Goal: Task Accomplishment & Management: Complete application form

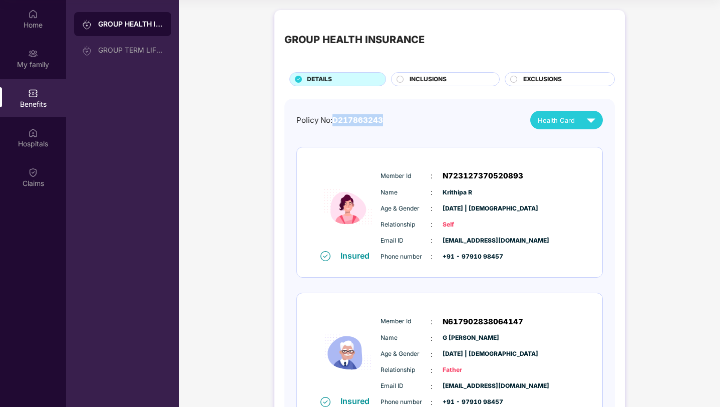
drag, startPoint x: 384, startPoint y: 120, endPoint x: 335, endPoint y: 114, distance: 48.9
click at [335, 117] on div "Policy No: D217863243 Health Card" at bounding box center [449, 120] width 306 height 19
copy span "D217863243"
click at [33, 23] on div "Home" at bounding box center [33, 25] width 66 height 10
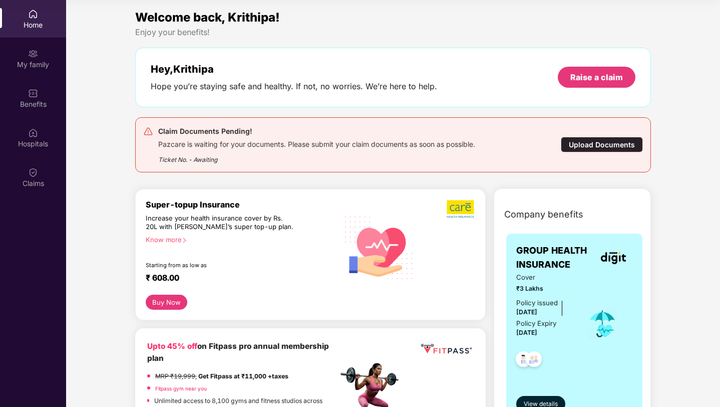
click at [589, 147] on div "Upload Documents" at bounding box center [602, 145] width 82 height 16
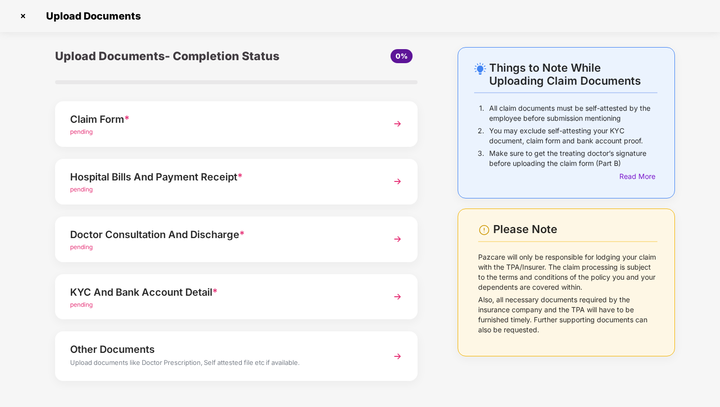
click at [395, 126] on img at bounding box center [398, 124] width 18 height 18
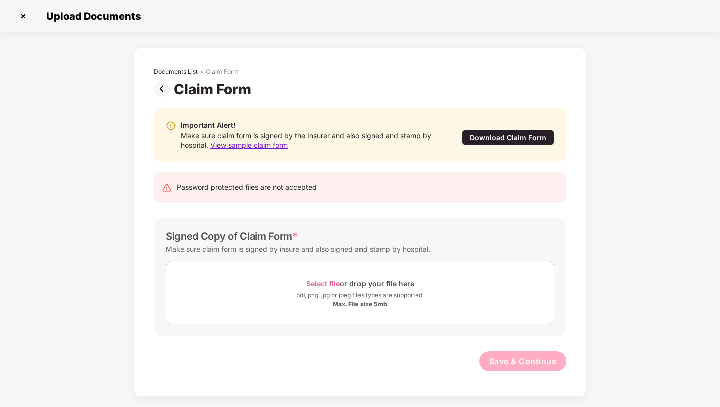
click at [326, 281] on span "Select file" at bounding box center [323, 283] width 34 height 9
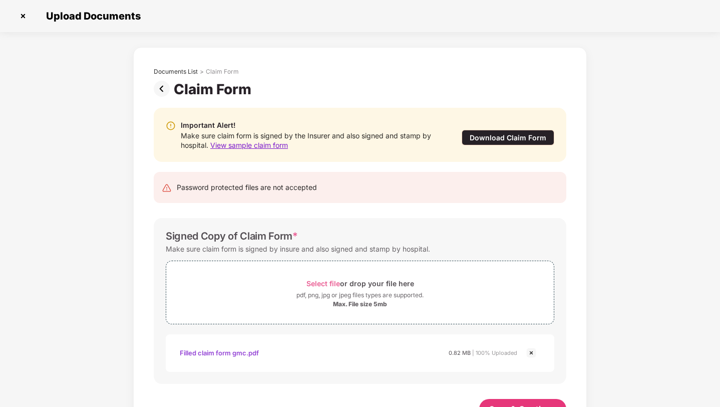
scroll to position [38, 0]
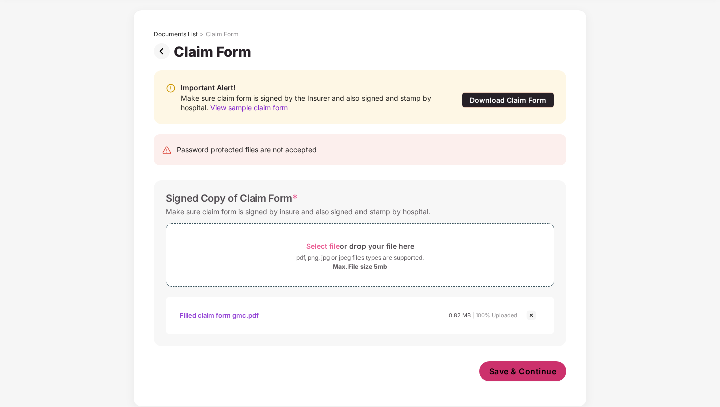
click at [506, 370] on span "Save & Continue" at bounding box center [523, 371] width 68 height 11
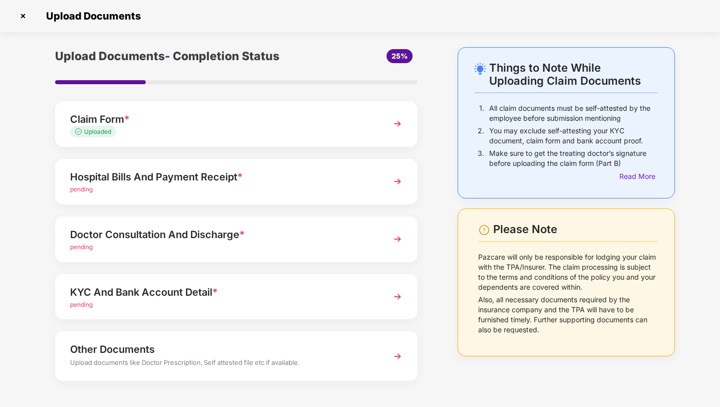
click at [364, 179] on div "Hospital Bills And Payment Receipt *" at bounding box center [222, 177] width 304 height 16
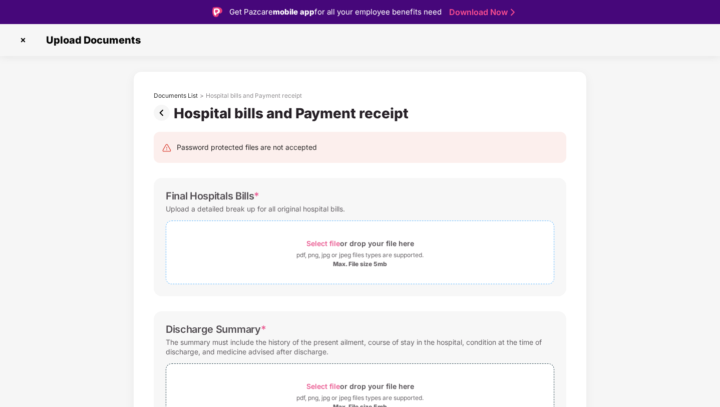
click at [331, 241] on span "Select file" at bounding box center [323, 243] width 34 height 9
click at [315, 239] on span "Select file" at bounding box center [323, 243] width 34 height 9
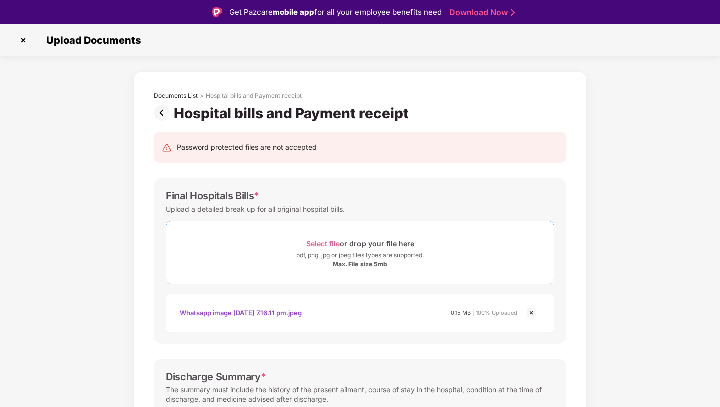
click at [329, 237] on div "Select file or drop your file here" at bounding box center [360, 243] width 108 height 14
click at [329, 243] on span "Select file" at bounding box center [323, 243] width 34 height 9
click at [322, 241] on span "Select file" at bounding box center [323, 243] width 34 height 9
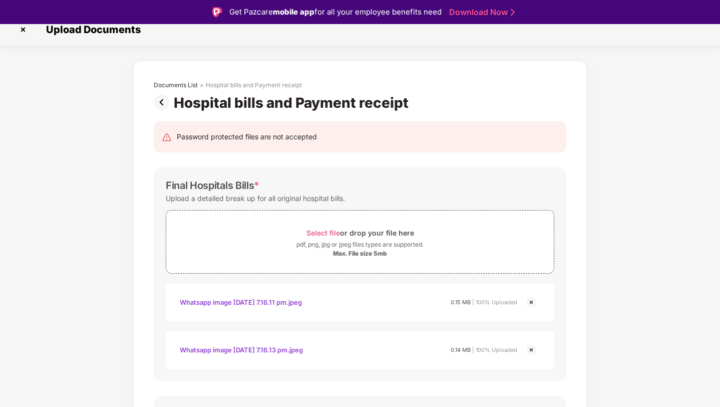
scroll to position [3, 0]
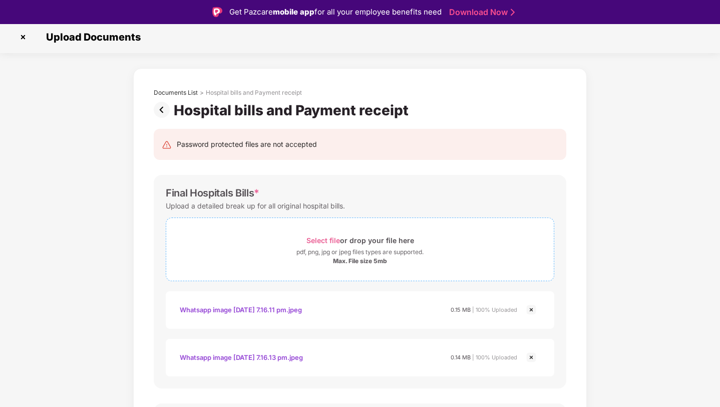
click at [327, 241] on span "Select file" at bounding box center [323, 240] width 34 height 9
click at [326, 241] on span "Select file" at bounding box center [323, 240] width 34 height 9
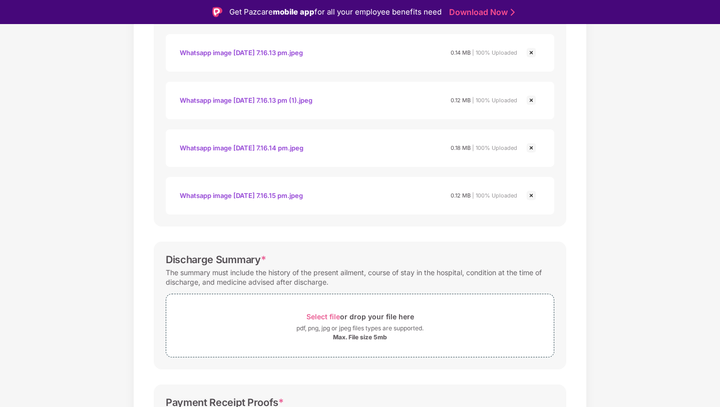
scroll to position [440, 0]
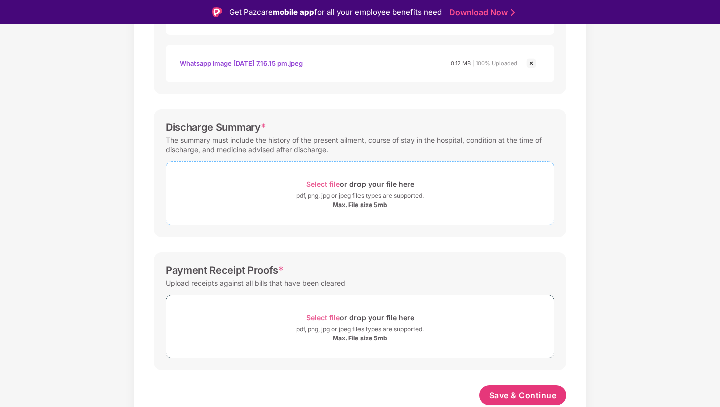
click at [321, 183] on span "Select file" at bounding box center [323, 184] width 34 height 9
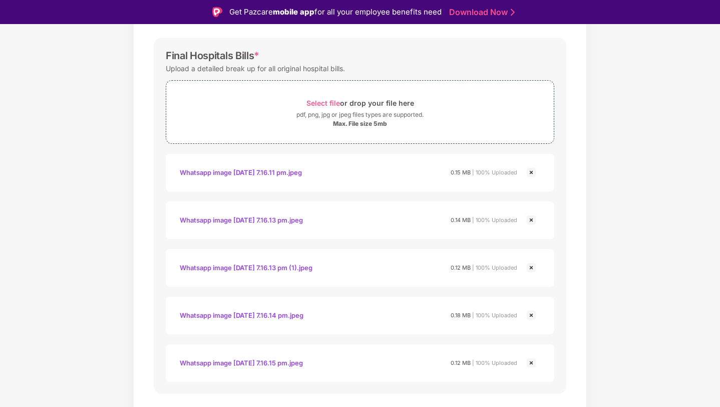
scroll to position [187, 0]
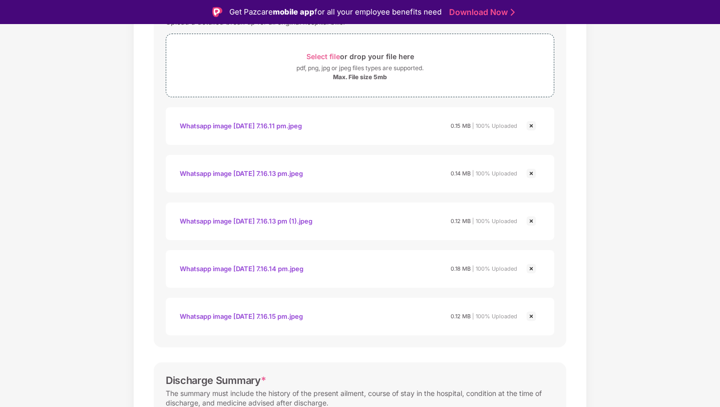
click at [289, 124] on div "Whatsapp image [DATE] 7.16.11 pm.jpeg" at bounding box center [241, 125] width 122 height 17
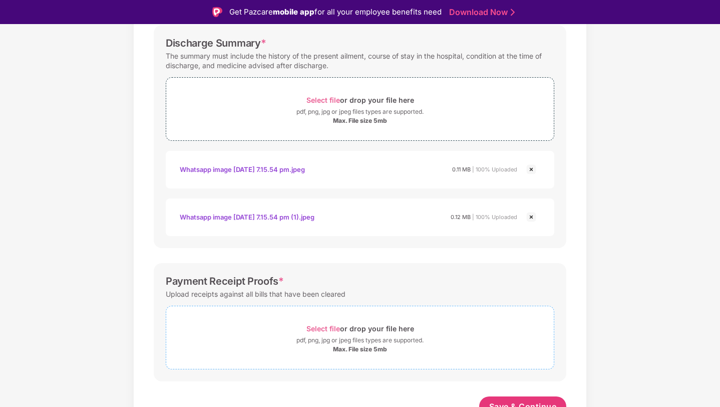
scroll to position [535, 0]
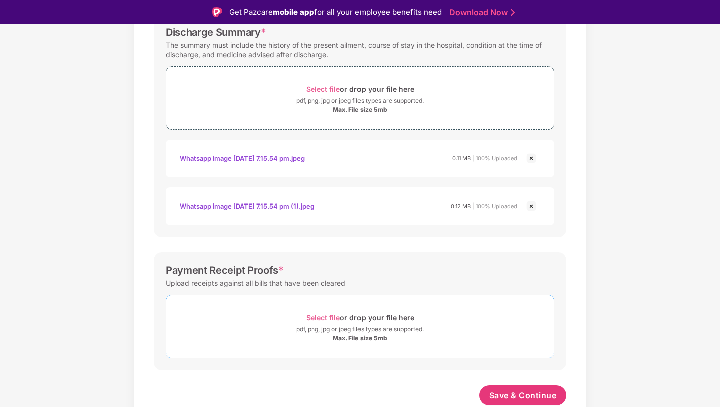
click at [329, 319] on span "Select file" at bounding box center [323, 317] width 34 height 9
click at [324, 319] on span "Select file" at bounding box center [323, 317] width 34 height 9
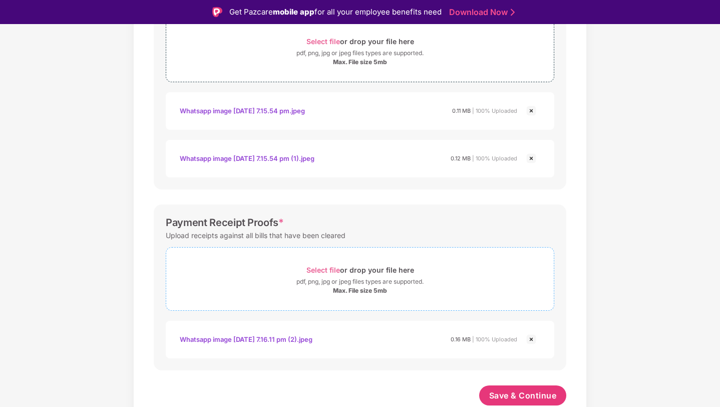
click at [319, 273] on span "Select file" at bounding box center [323, 269] width 34 height 9
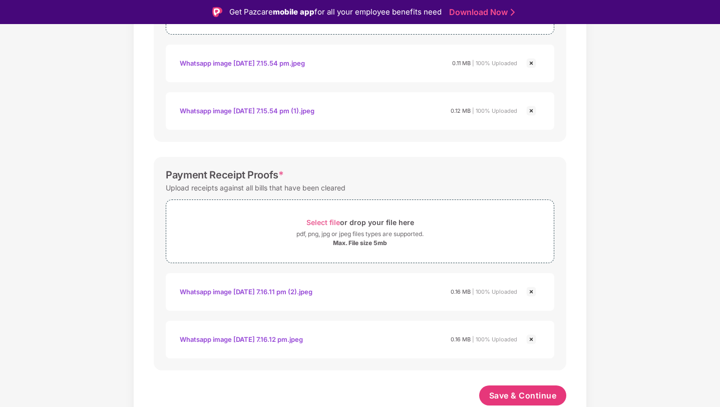
scroll to position [630, 0]
click at [327, 221] on span "Select file" at bounding box center [323, 222] width 34 height 9
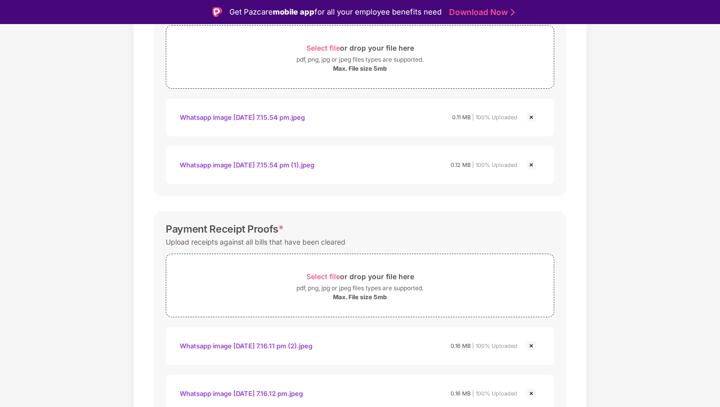
scroll to position [678, 0]
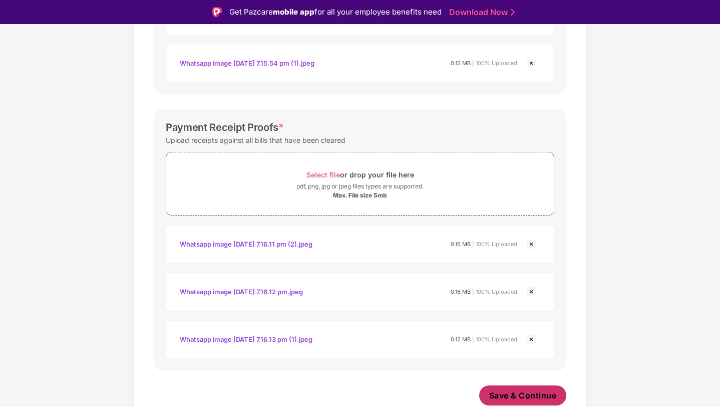
click at [524, 394] on span "Save & Continue" at bounding box center [523, 395] width 68 height 11
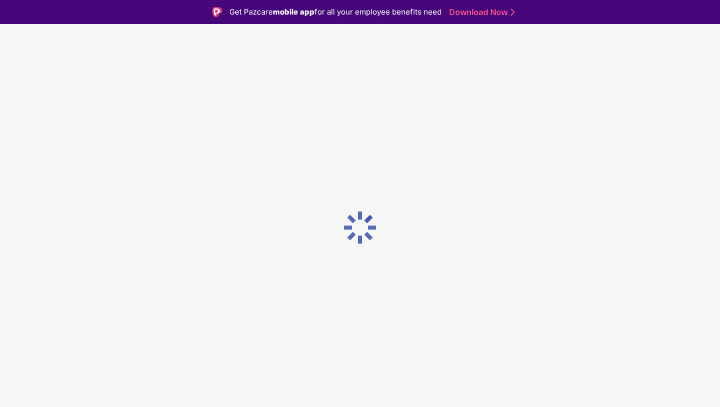
scroll to position [0, 0]
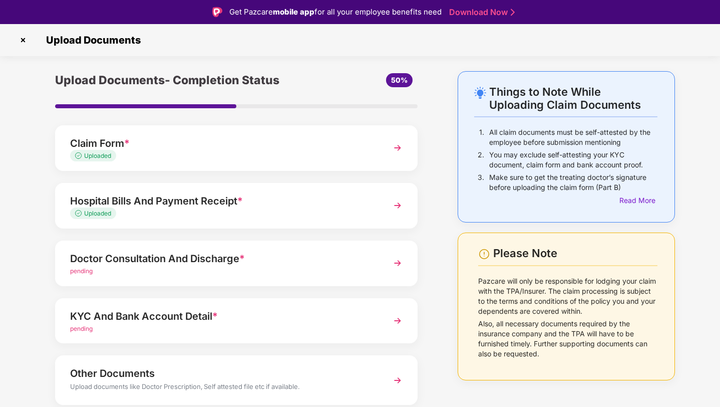
click at [291, 254] on div "Doctor Consultation And Discharge *" at bounding box center [222, 258] width 304 height 16
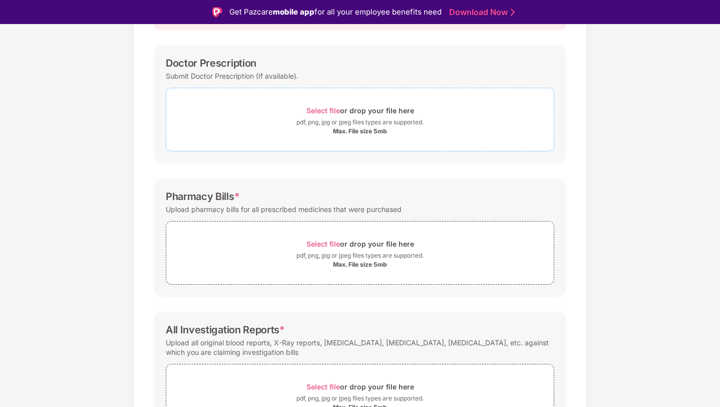
scroll to position [134, 0]
click at [318, 242] on span "Select file" at bounding box center [323, 242] width 34 height 9
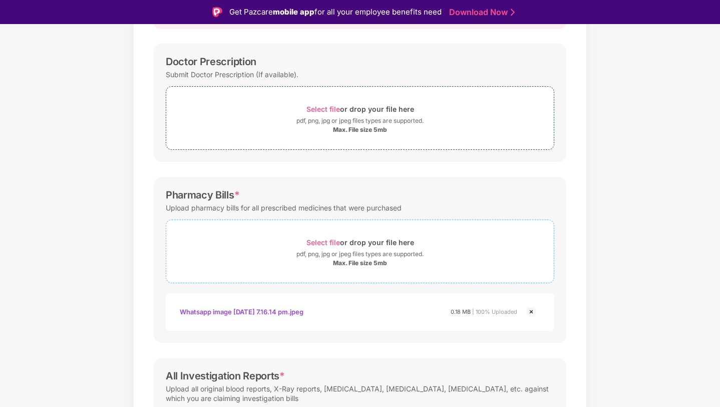
click at [331, 241] on span "Select file" at bounding box center [323, 242] width 34 height 9
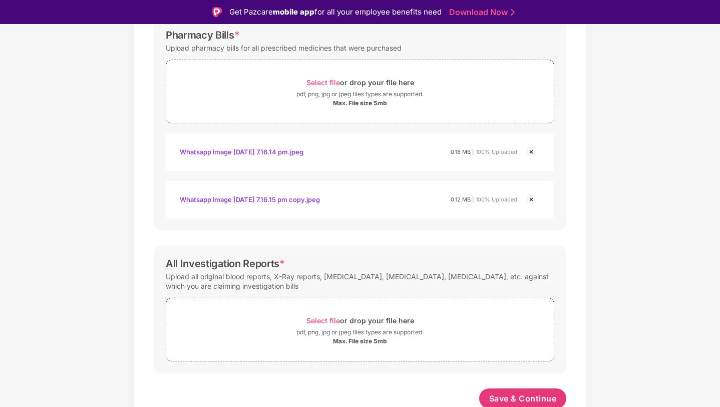
scroll to position [297, 0]
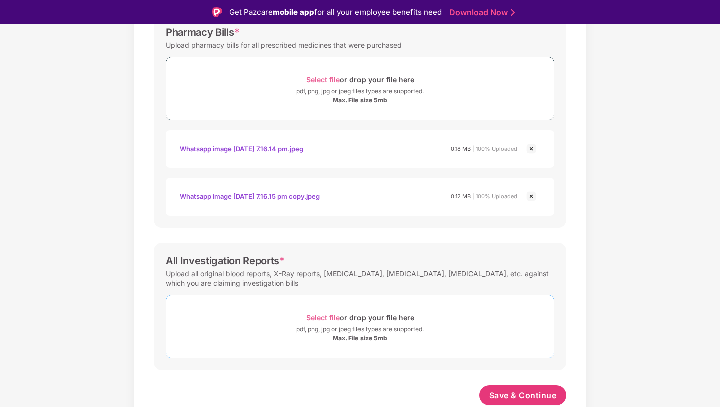
click at [324, 315] on span "Select file" at bounding box center [323, 317] width 34 height 9
click at [320, 314] on span "Select file" at bounding box center [323, 317] width 34 height 9
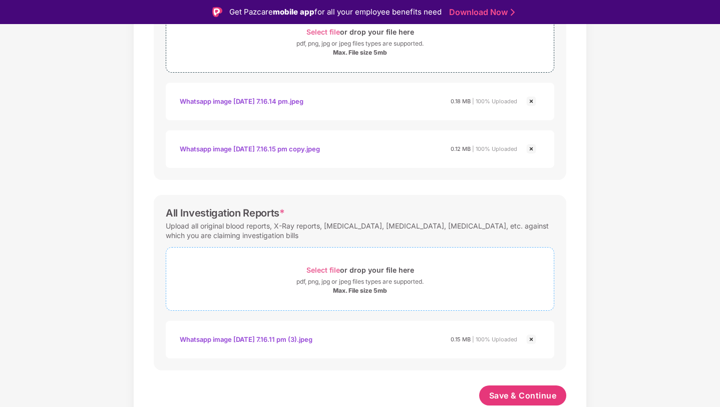
click at [317, 265] on span "Select file" at bounding box center [323, 269] width 34 height 9
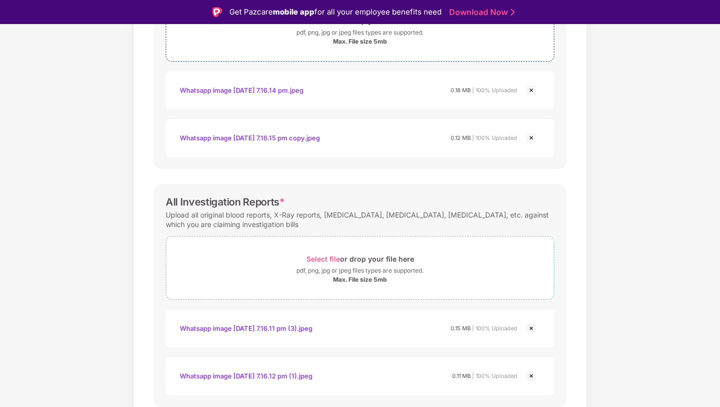
click at [327, 262] on span "Select file" at bounding box center [323, 258] width 34 height 9
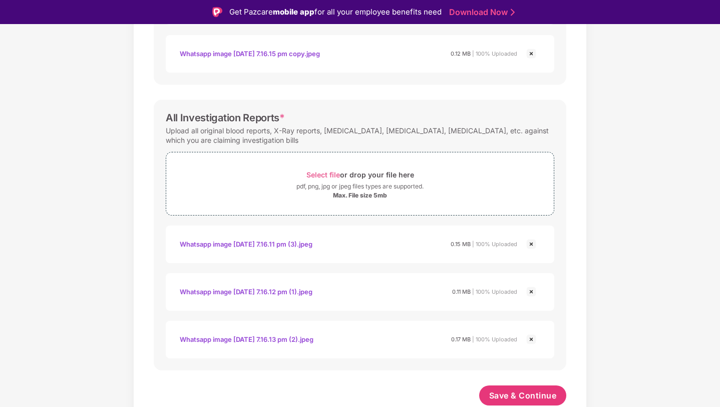
scroll to position [440, 0]
click at [532, 395] on span "Save & Continue" at bounding box center [523, 395] width 68 height 11
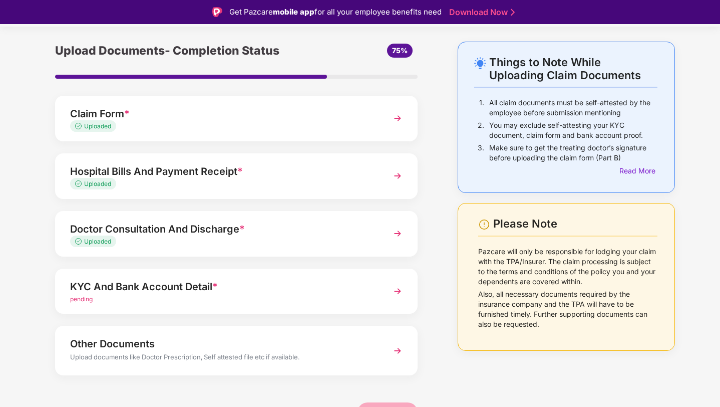
scroll to position [36, 0]
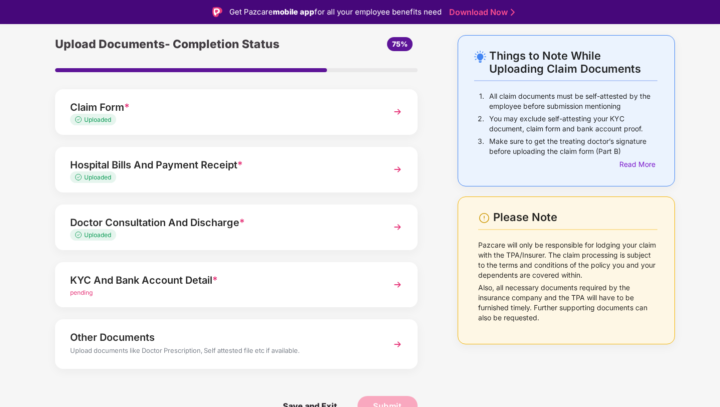
click at [398, 282] on img at bounding box center [398, 284] width 18 height 18
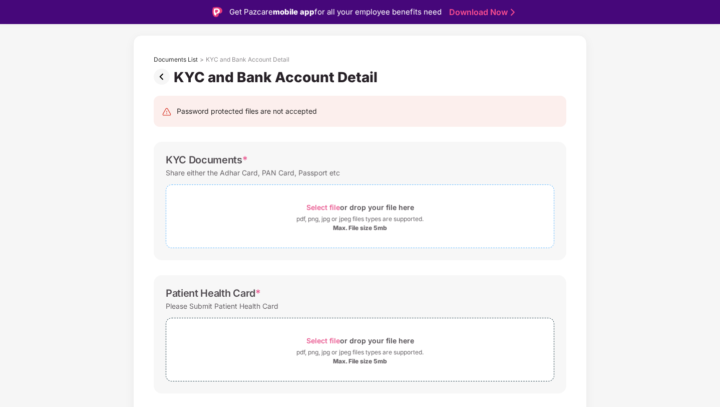
click at [323, 209] on span "Select file" at bounding box center [323, 207] width 34 height 9
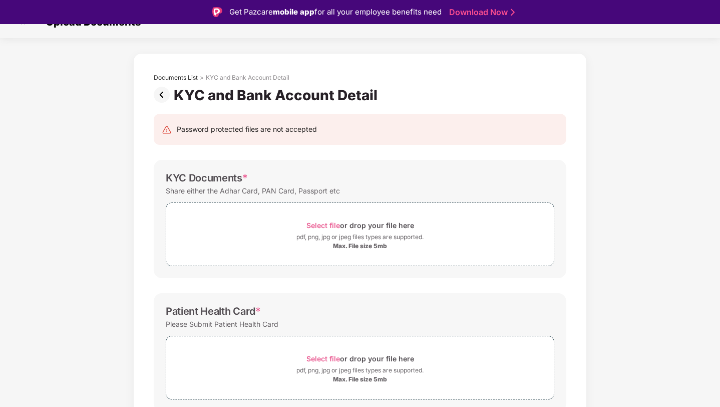
scroll to position [18, 0]
click at [325, 225] on span "Select file" at bounding box center [323, 225] width 34 height 9
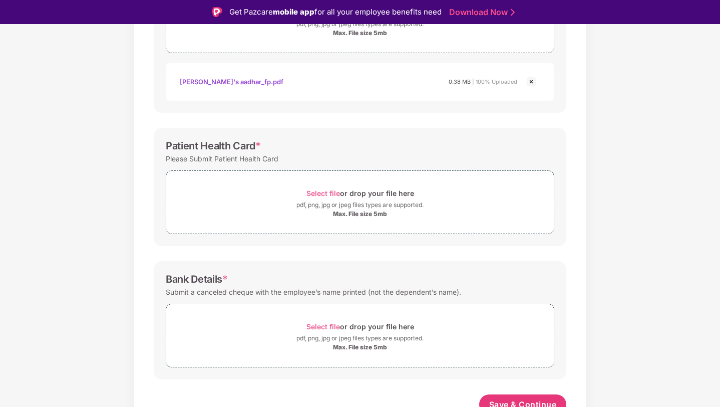
scroll to position [0, 0]
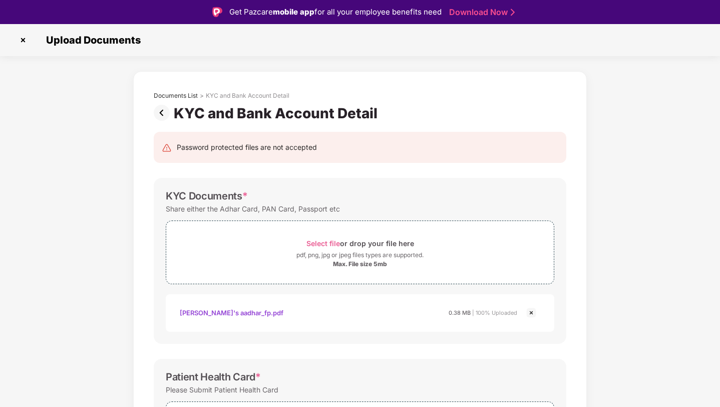
click at [26, 42] on img at bounding box center [23, 40] width 16 height 16
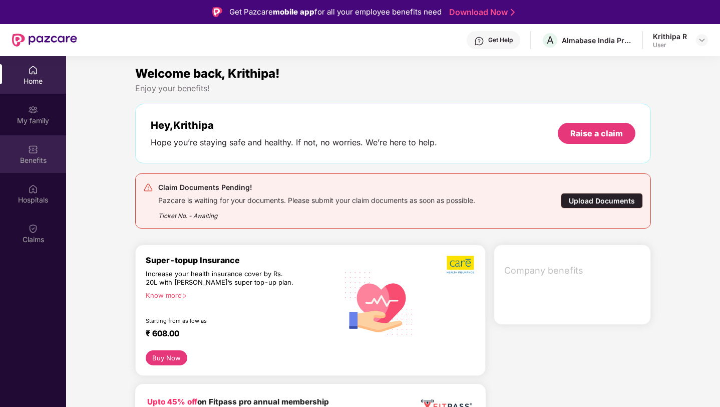
click at [32, 145] on img at bounding box center [33, 149] width 10 height 10
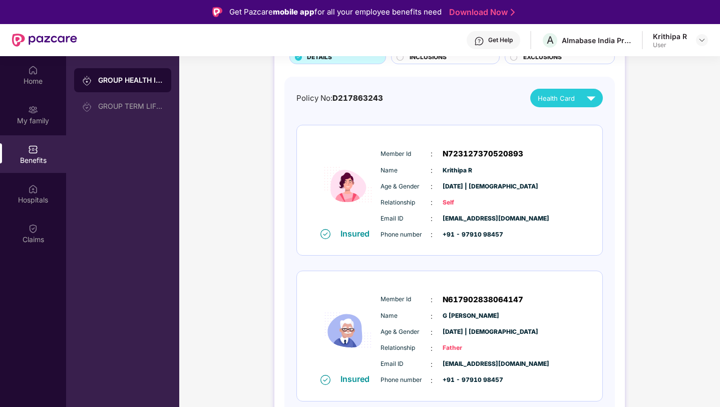
scroll to position [56, 0]
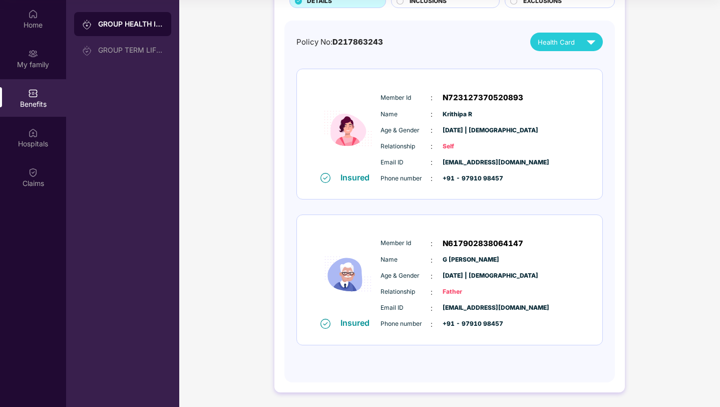
click at [433, 274] on div "Age & Gender : 14 May 1962 | Male" at bounding box center [480, 275] width 199 height 11
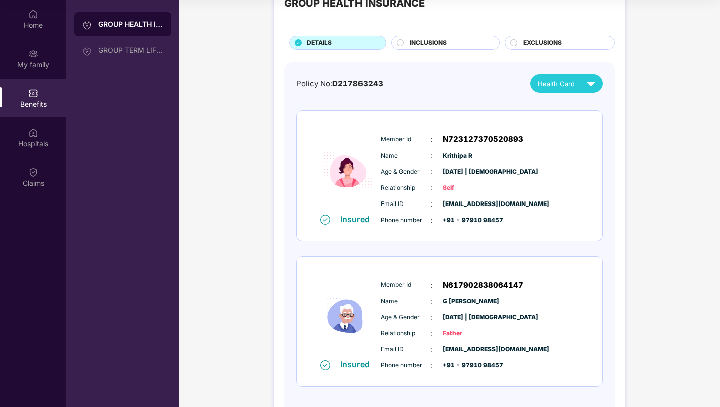
scroll to position [0, 0]
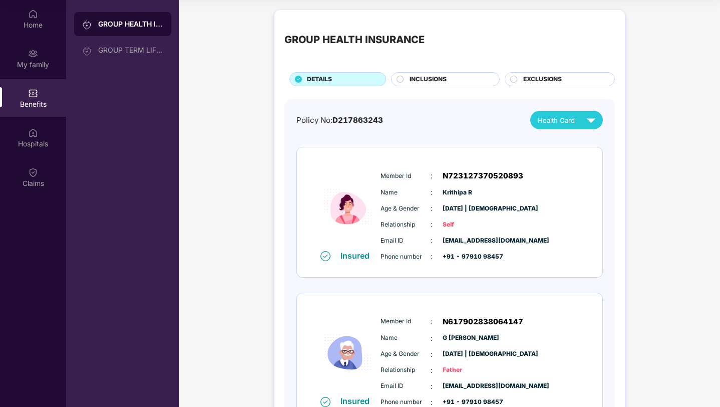
click at [567, 123] on span "Health Card" at bounding box center [556, 120] width 37 height 10
click at [588, 163] on img at bounding box center [585, 164] width 8 height 8
click at [42, 34] on div "Home" at bounding box center [33, 19] width 66 height 38
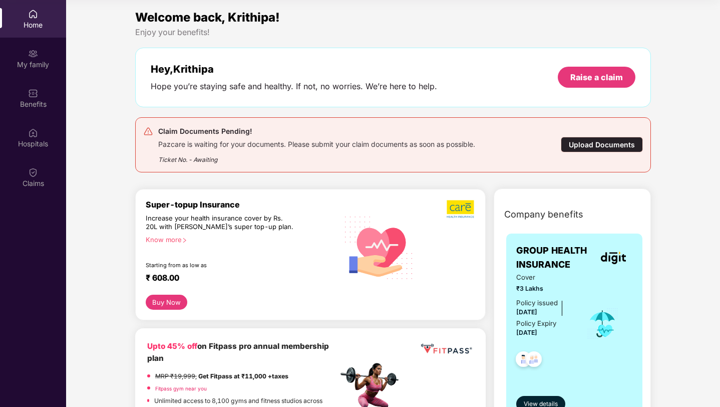
click at [576, 147] on div "Upload Documents" at bounding box center [602, 145] width 82 height 16
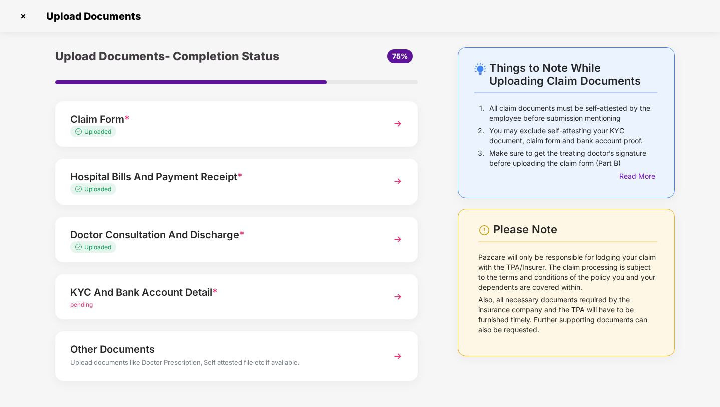
scroll to position [36, 0]
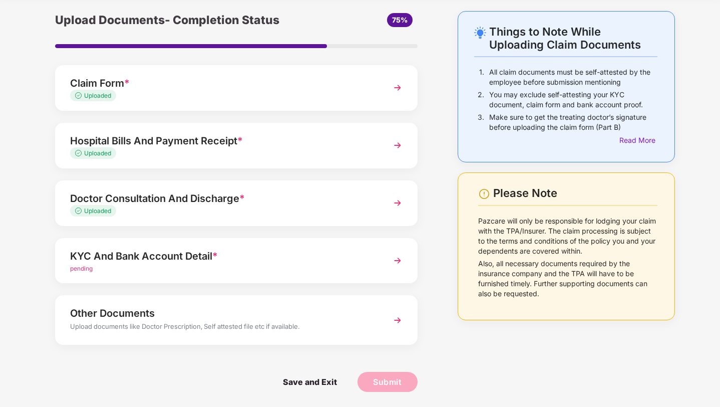
click at [389, 267] on img at bounding box center [398, 260] width 18 height 18
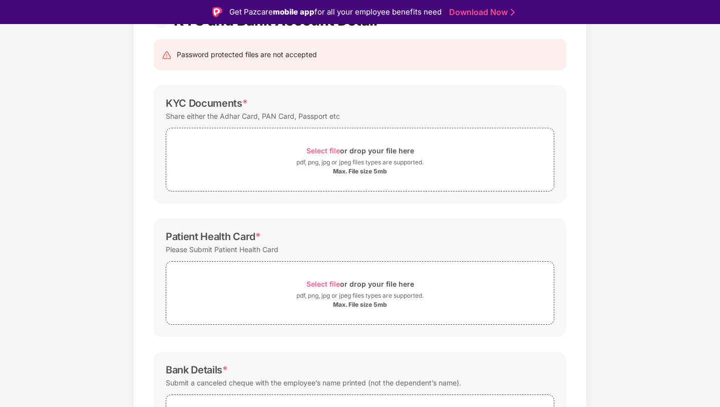
scroll to position [0, 0]
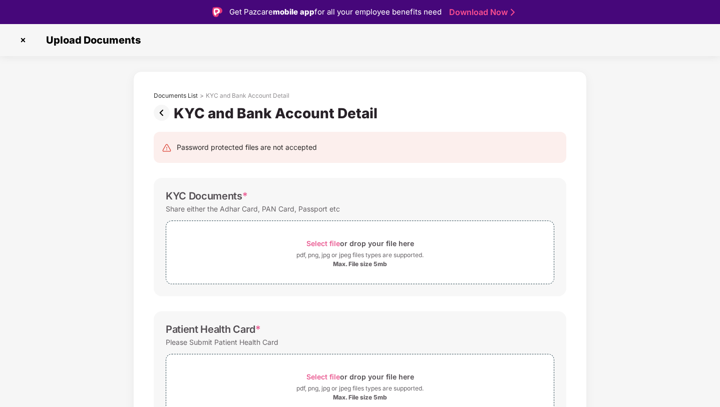
click at [24, 37] on img at bounding box center [23, 40] width 16 height 16
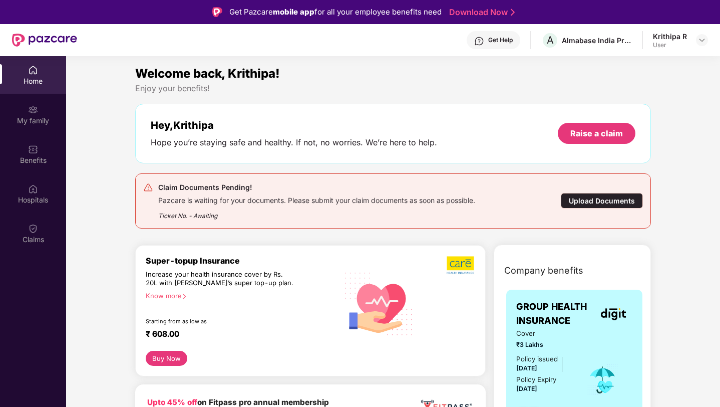
click at [588, 195] on div "Upload Documents" at bounding box center [602, 201] width 82 height 16
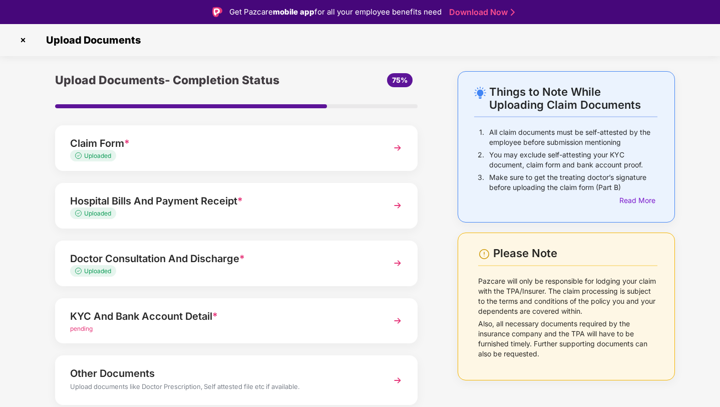
scroll to position [36, 0]
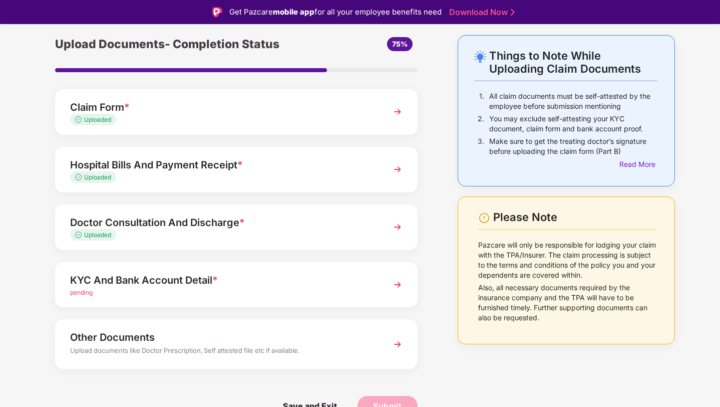
click at [395, 283] on img at bounding box center [398, 284] width 18 height 18
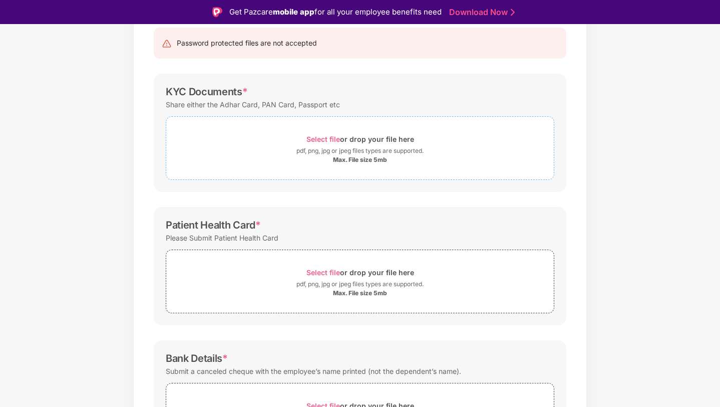
scroll to position [104, 0]
click at [327, 138] on span "Select file" at bounding box center [323, 139] width 34 height 9
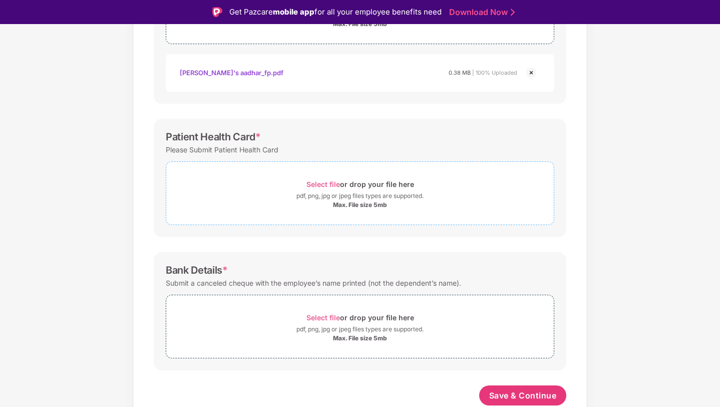
scroll to position [240, 0]
click at [330, 183] on span "Select file" at bounding box center [323, 184] width 34 height 9
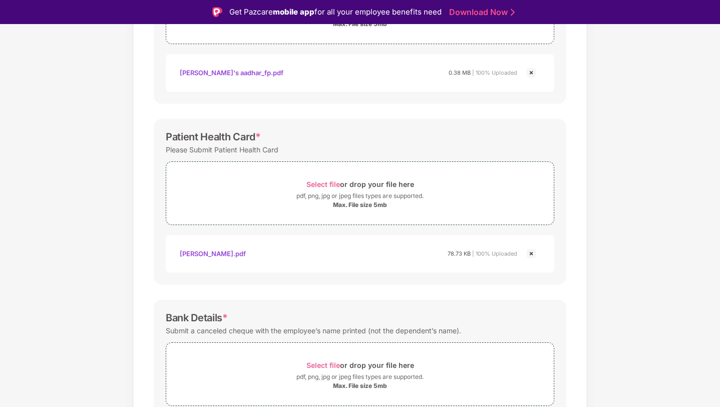
scroll to position [287, 0]
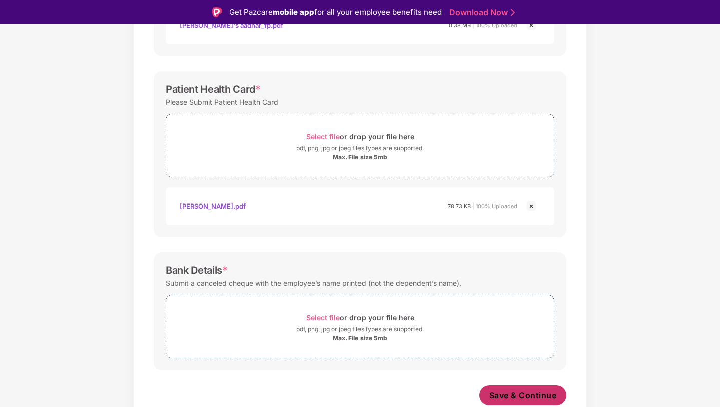
click at [518, 396] on span "Save & Continue" at bounding box center [523, 395] width 68 height 11
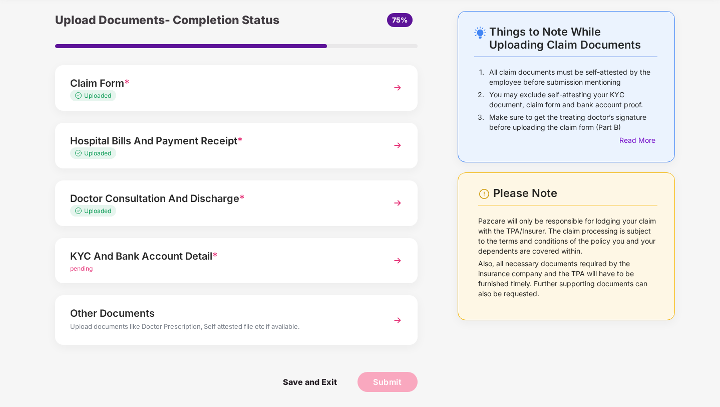
scroll to position [0, 0]
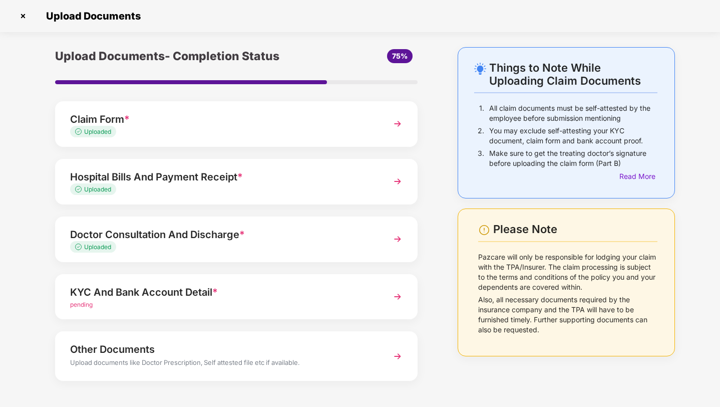
click at [344, 292] on div "KYC And Bank Account Detail *" at bounding box center [222, 292] width 304 height 16
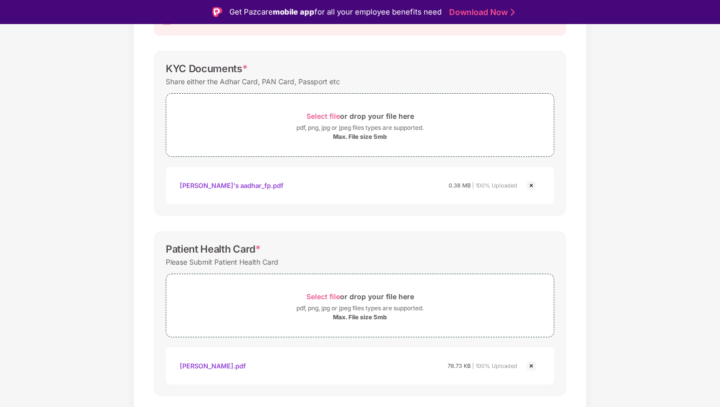
scroll to position [286, 0]
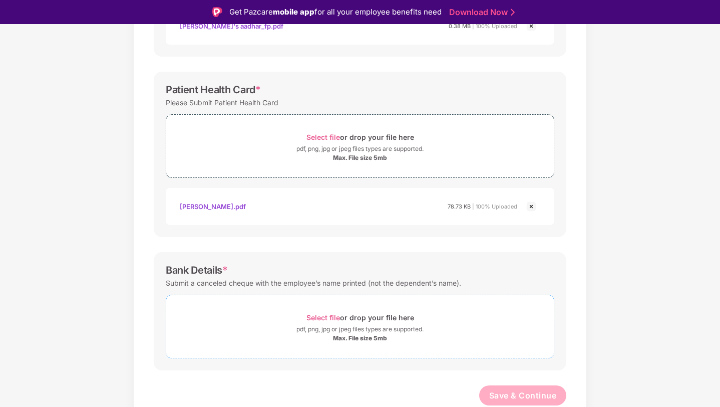
click at [330, 317] on span "Select file" at bounding box center [323, 317] width 34 height 9
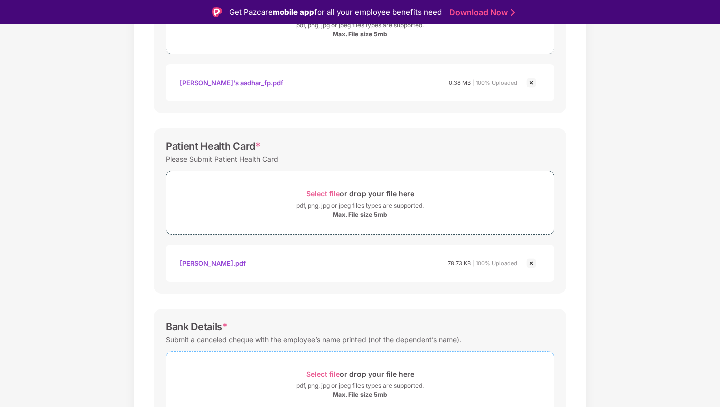
scroll to position [334, 0]
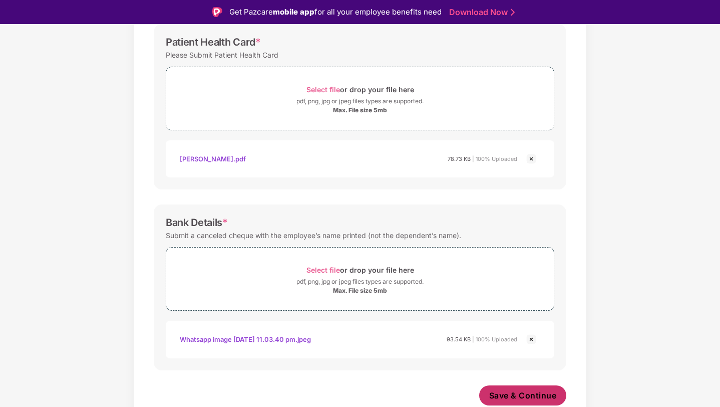
click at [522, 397] on span "Save & Continue" at bounding box center [523, 395] width 68 height 11
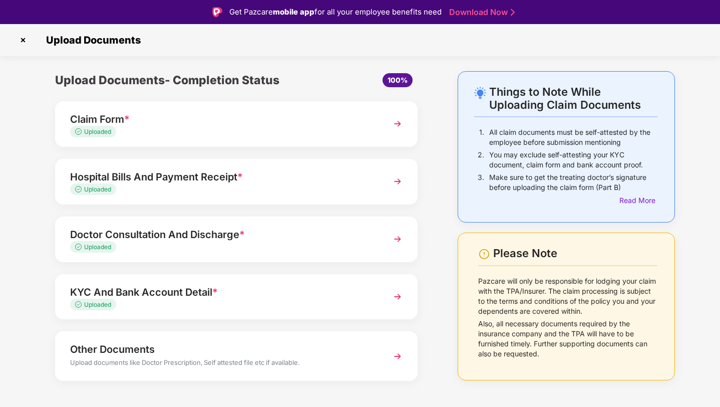
scroll to position [12, 0]
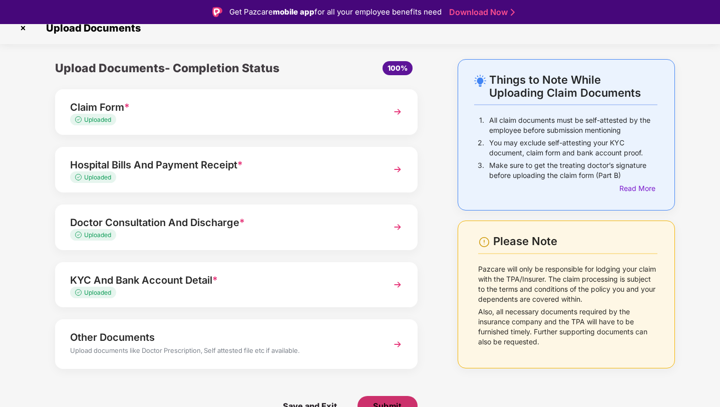
click at [380, 402] on span "Submit" at bounding box center [387, 405] width 29 height 11
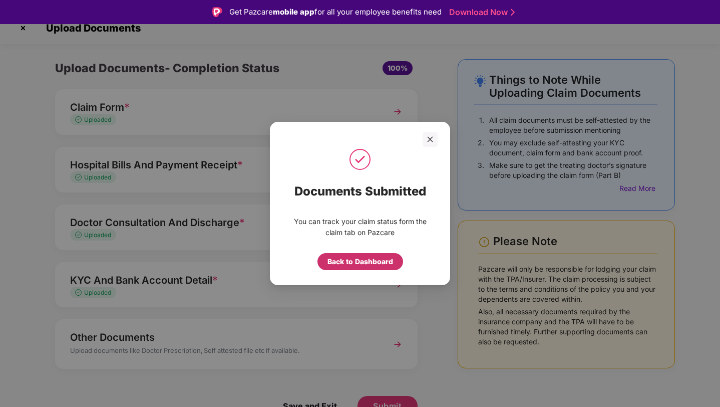
click at [358, 261] on div "Back to Dashboard" at bounding box center [361, 261] width 66 height 11
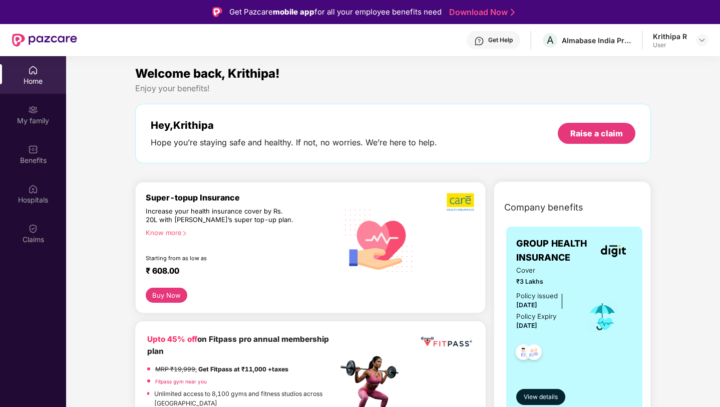
click at [689, 34] on div "Krithipa R User" at bounding box center [680, 41] width 55 height 18
click at [695, 38] on div "Krithipa R User" at bounding box center [680, 41] width 55 height 18
click at [700, 40] on img at bounding box center [702, 40] width 8 height 8
click at [29, 129] on div "My family" at bounding box center [33, 115] width 66 height 38
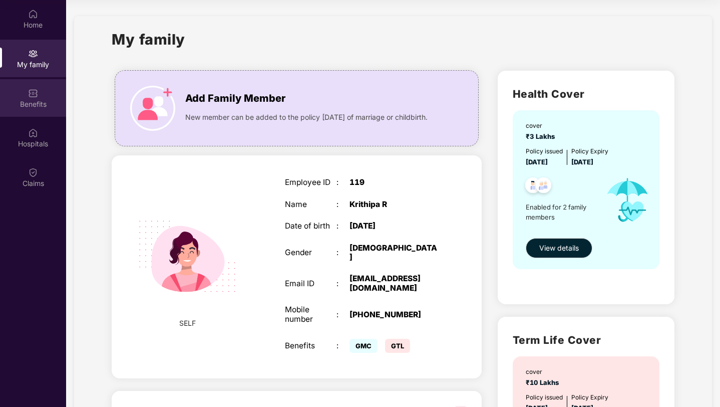
click at [55, 81] on div "Benefits" at bounding box center [33, 98] width 66 height 38
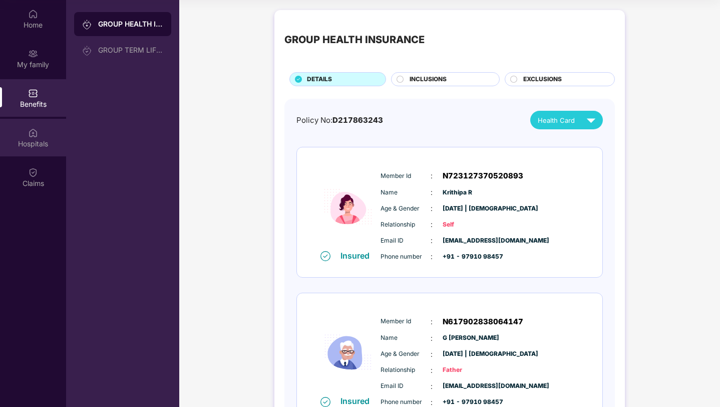
click at [44, 122] on div "Hospitals" at bounding box center [33, 138] width 66 height 38
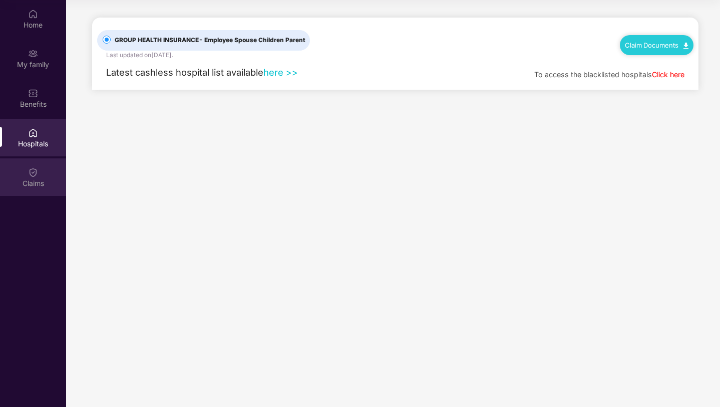
click at [35, 169] on img at bounding box center [33, 172] width 10 height 10
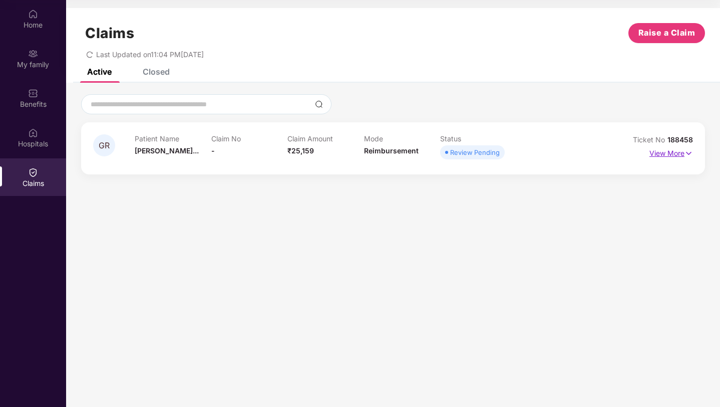
click at [678, 151] on p "View More" at bounding box center [672, 152] width 44 height 14
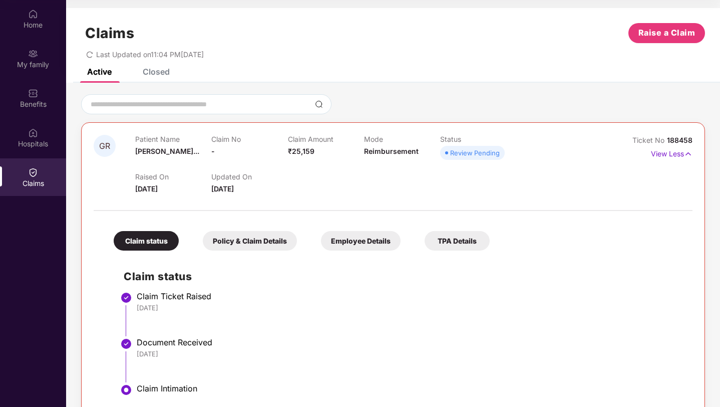
scroll to position [27, 0]
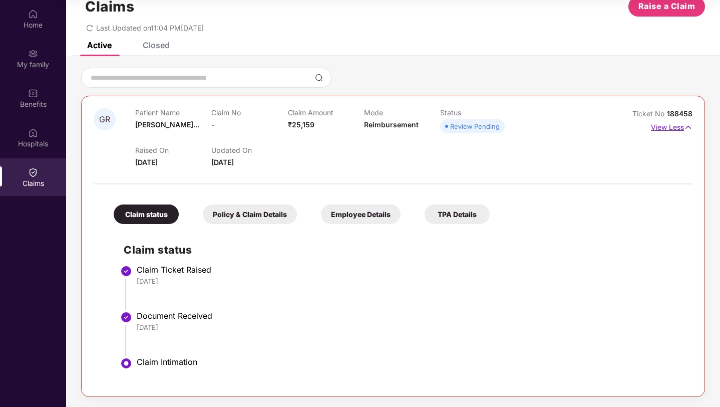
click at [674, 127] on p "View Less" at bounding box center [672, 126] width 42 height 14
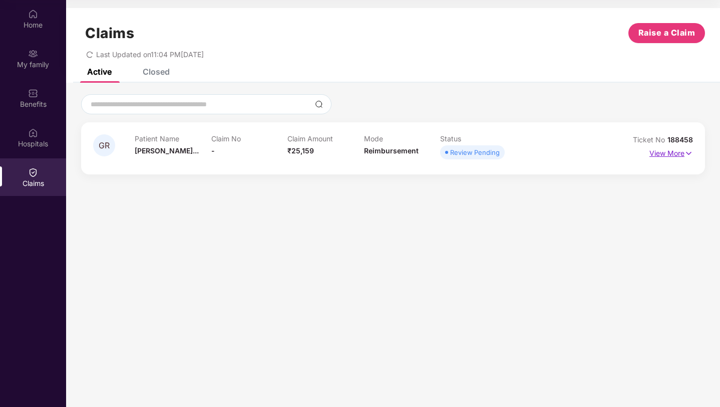
scroll to position [0, 0]
